Goal: Task Accomplishment & Management: Use online tool/utility

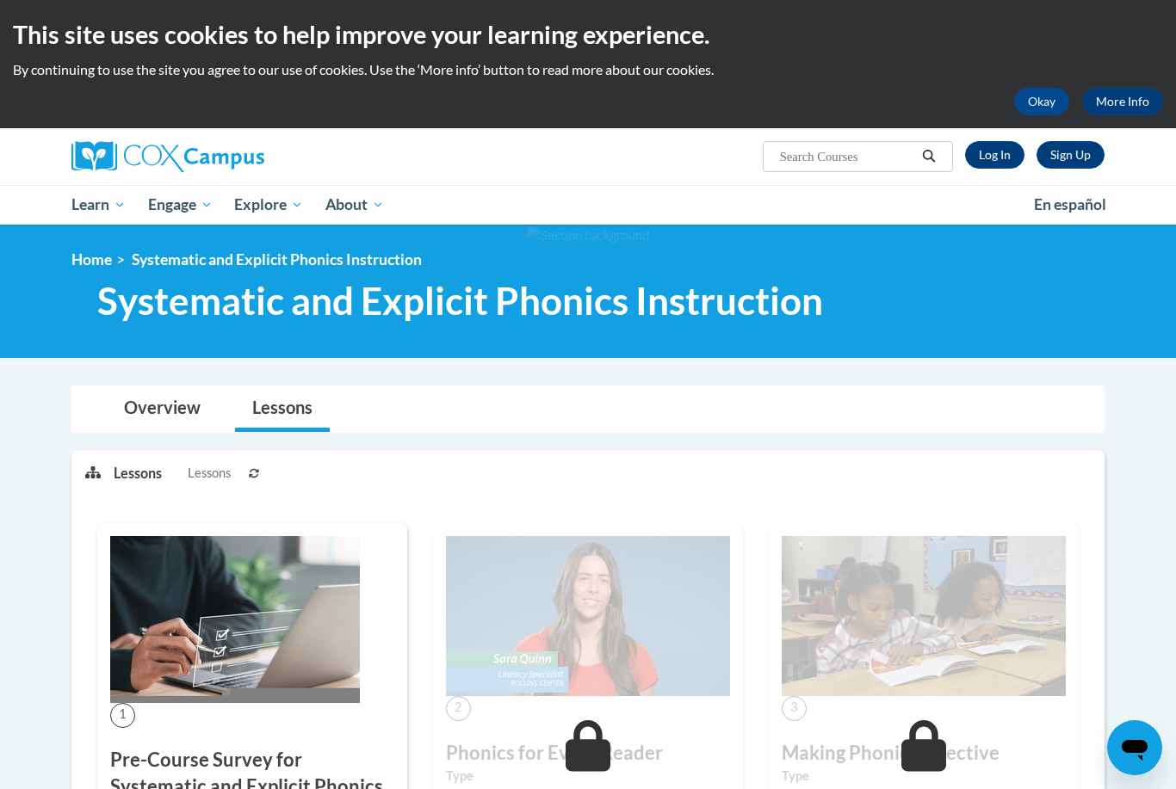
click at [987, 139] on div "Sign Up Log In Search Search..." at bounding box center [765, 150] width 706 height 44
click at [985, 159] on link "Log In" at bounding box center [994, 155] width 59 height 28
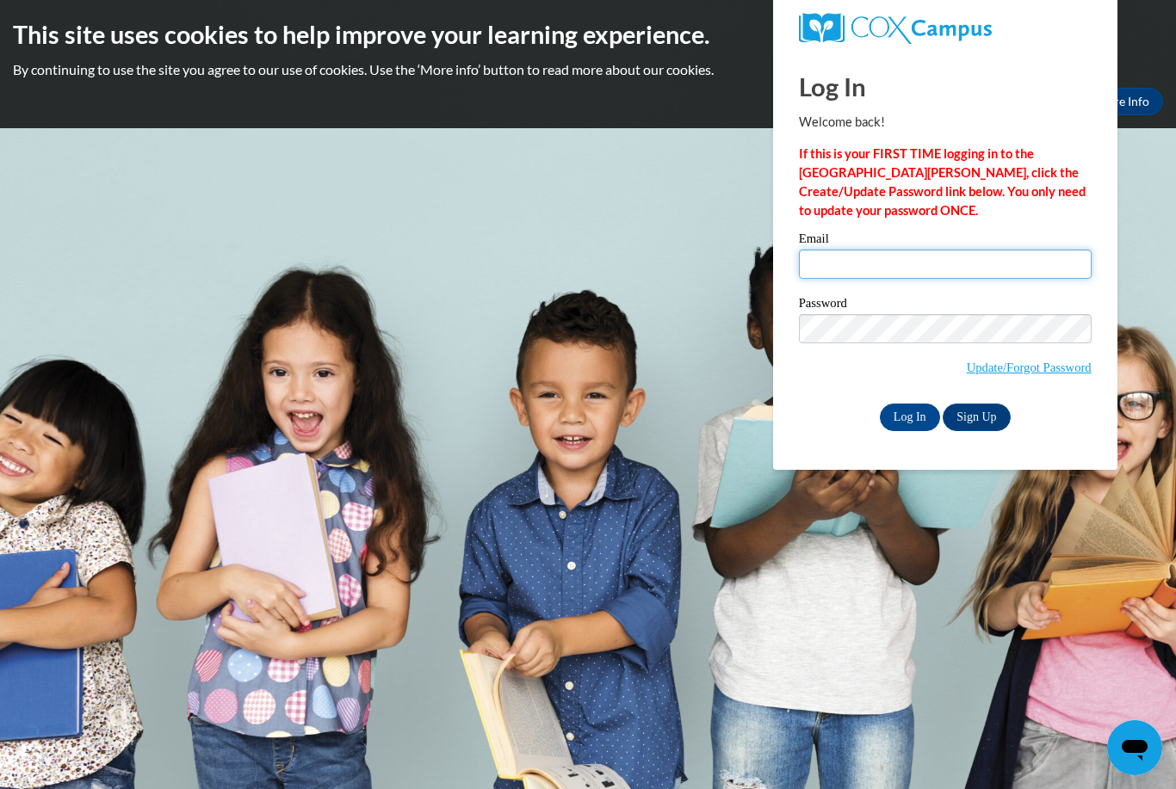
type input "C836150050@colostate.edu"
click at [909, 416] on input "Log In" at bounding box center [910, 418] width 60 height 28
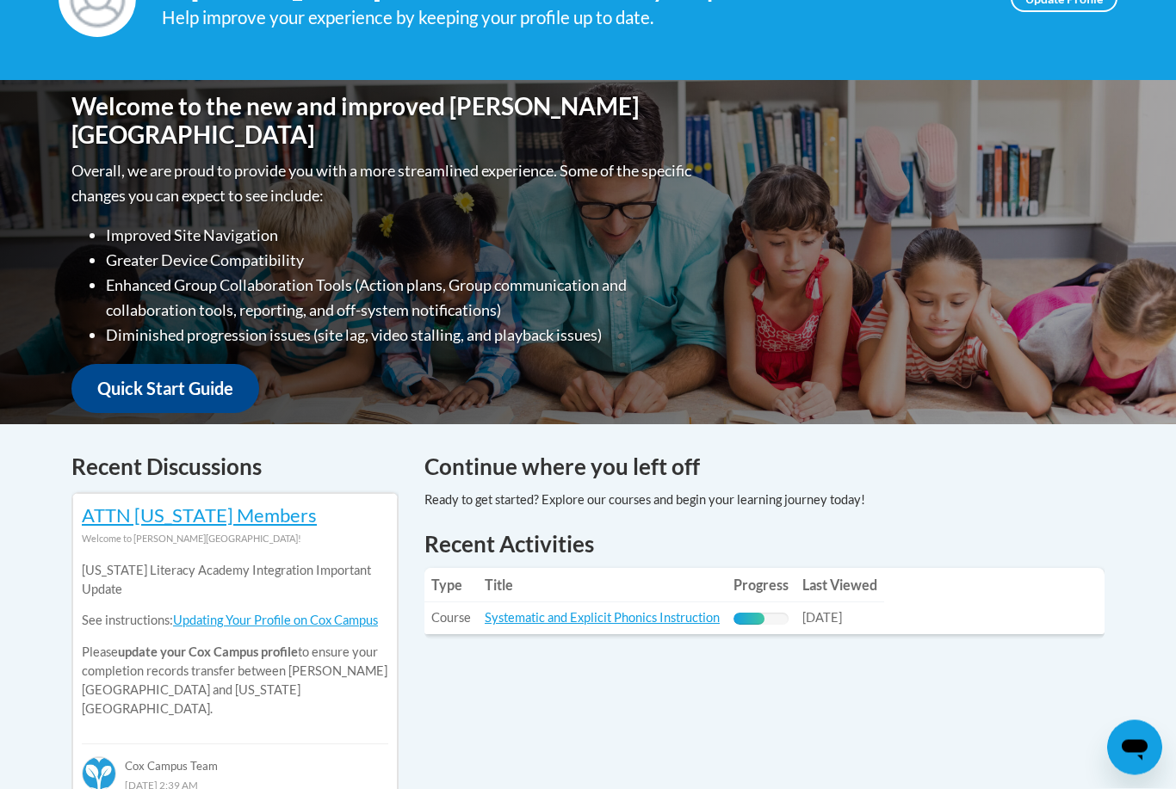
scroll to position [392, 0]
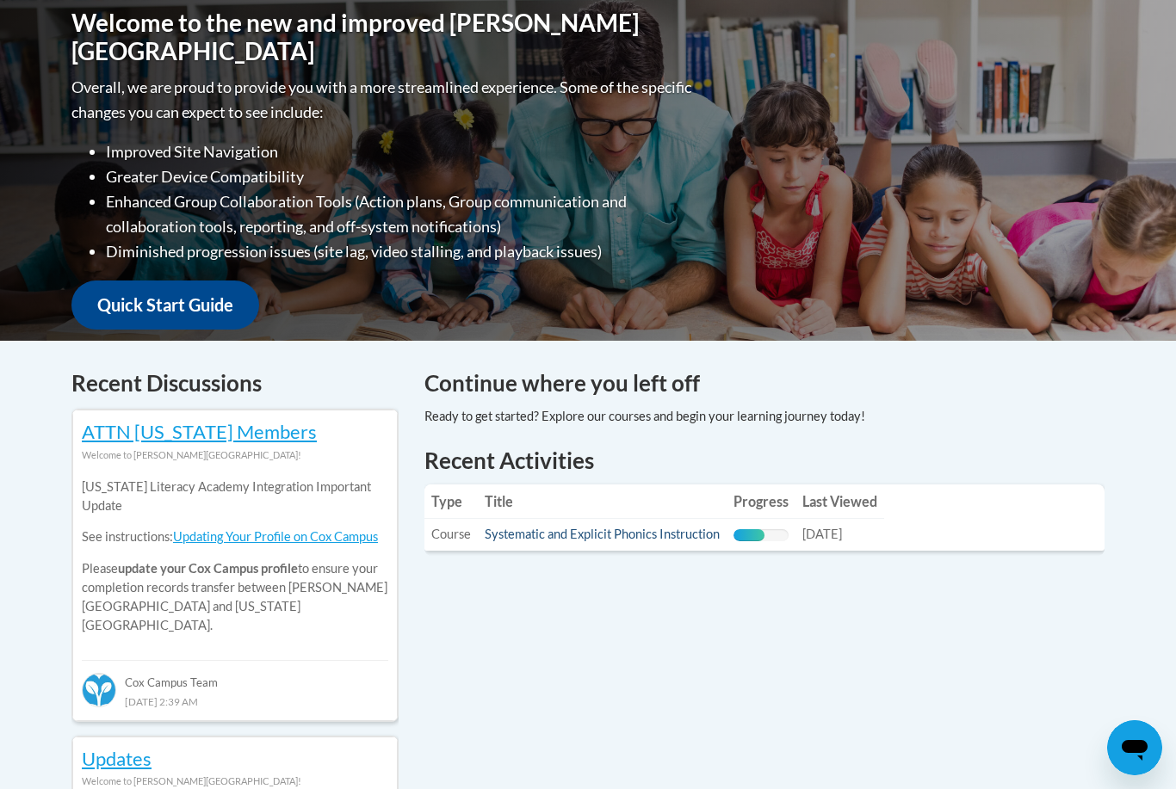
click at [591, 541] on link "Systematic and Explicit Phonics Instruction" at bounding box center [602, 534] width 235 height 15
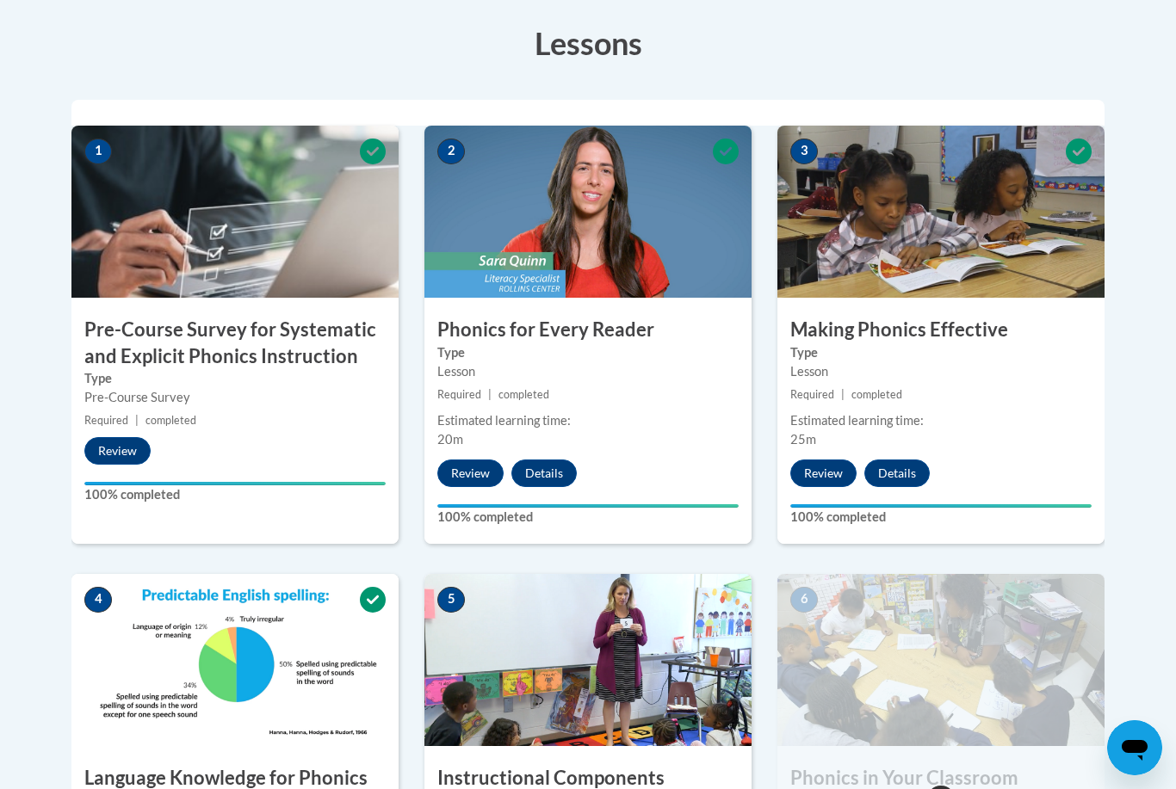
scroll to position [716, 0]
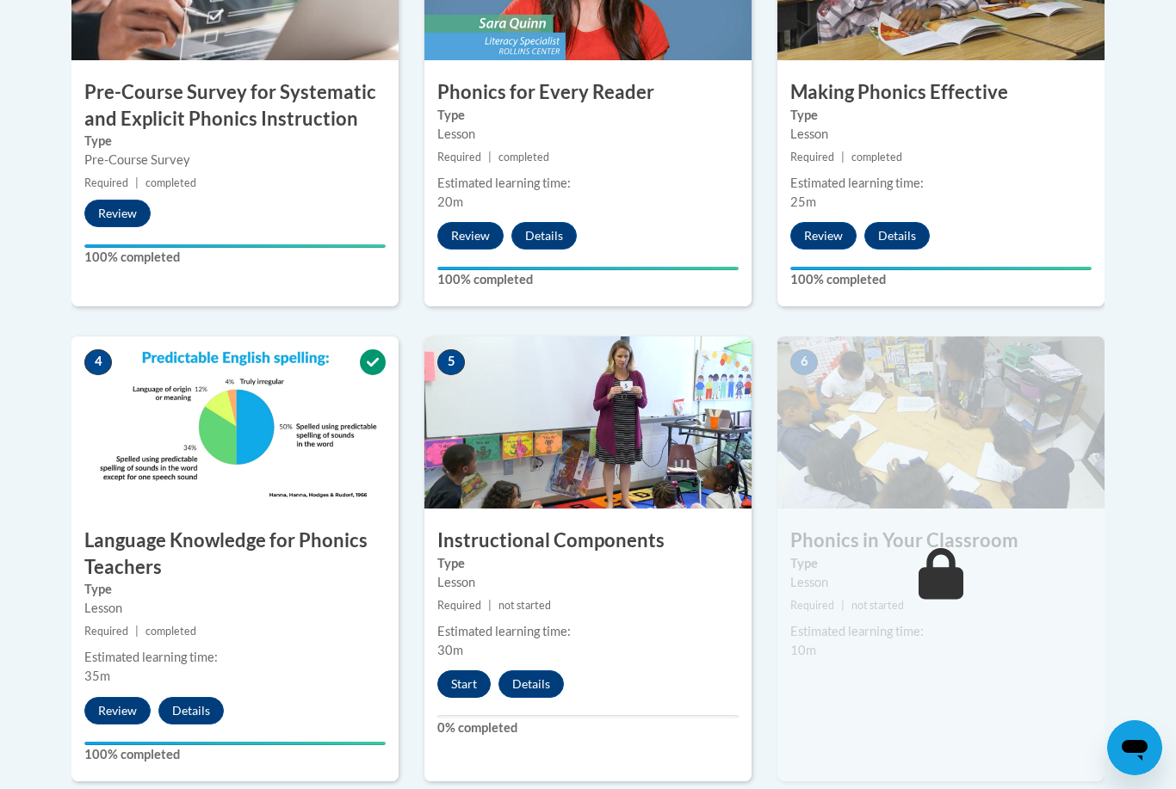
click at [468, 686] on button "Start" at bounding box center [463, 685] width 53 height 28
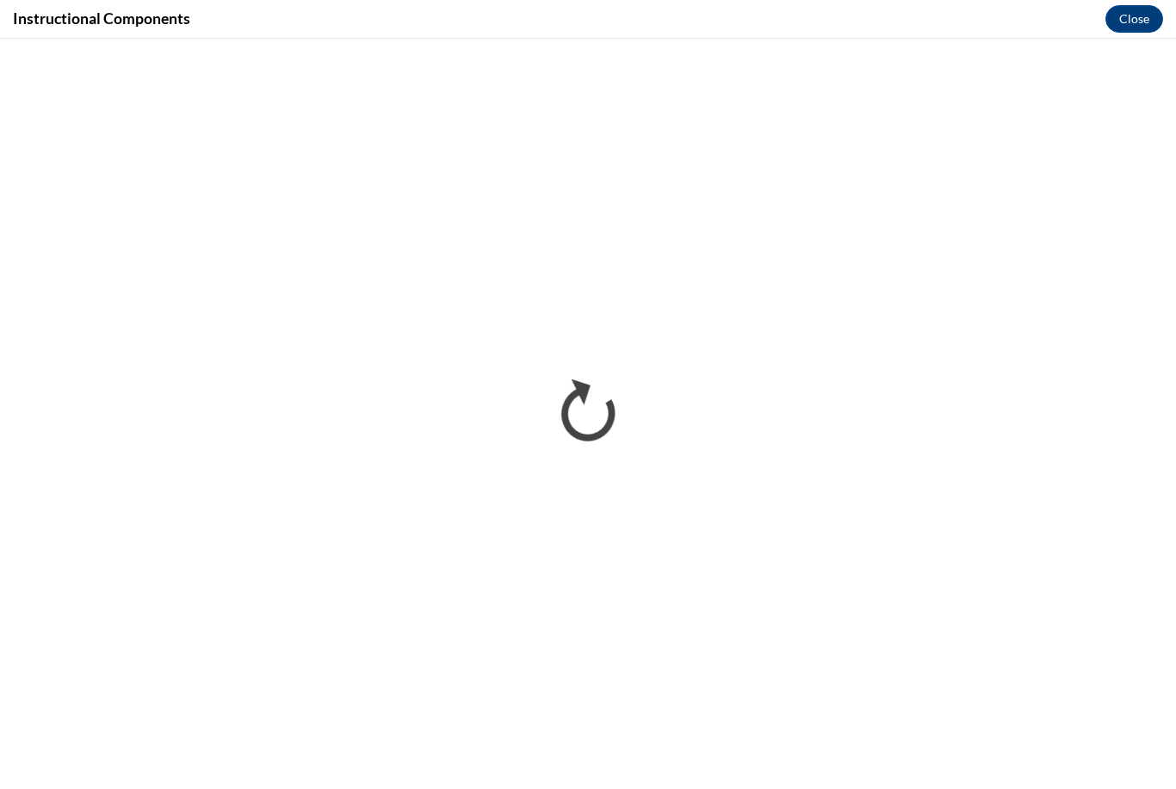
scroll to position [771, 0]
